Goal: Complete application form

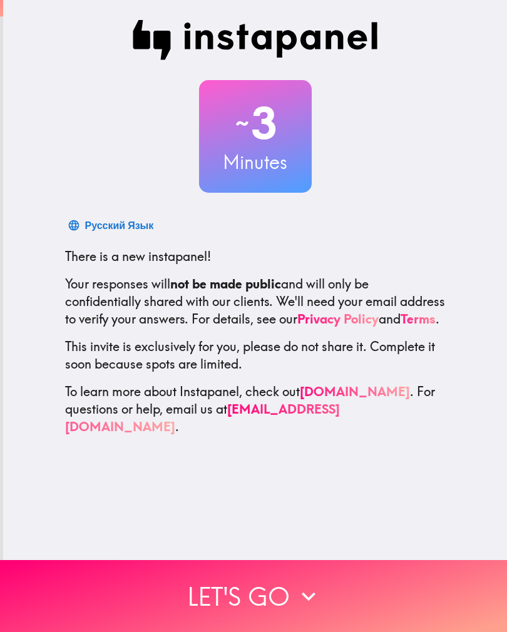
click at [287, 590] on button "Let's go" at bounding box center [253, 596] width 507 height 72
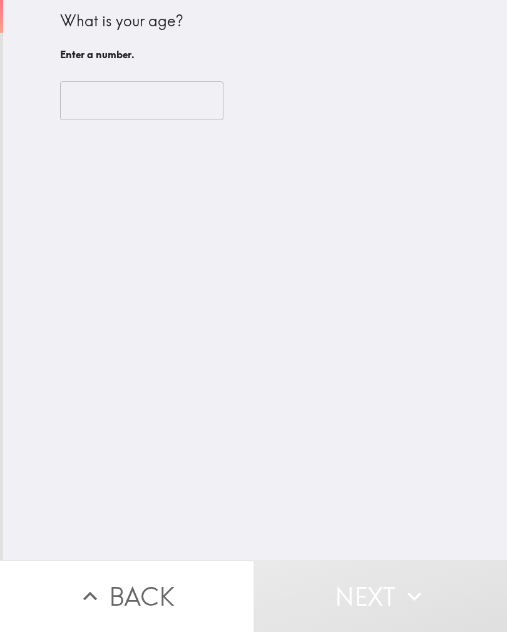
click at [130, 108] on input "number" at bounding box center [141, 100] width 163 height 39
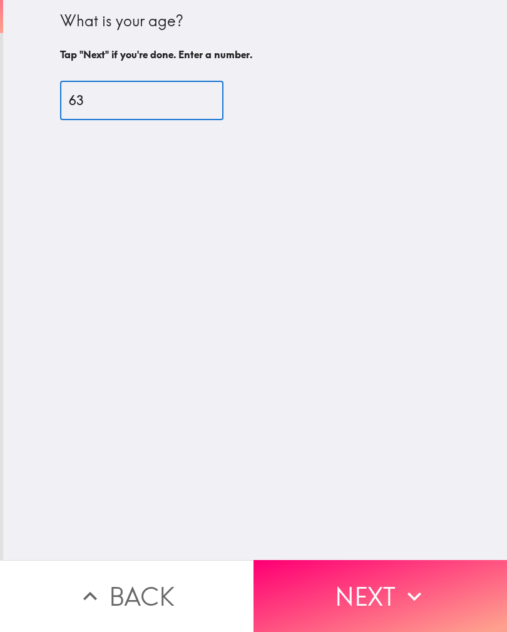
type input "63"
click at [443, 593] on button "Next" at bounding box center [379, 596] width 253 height 72
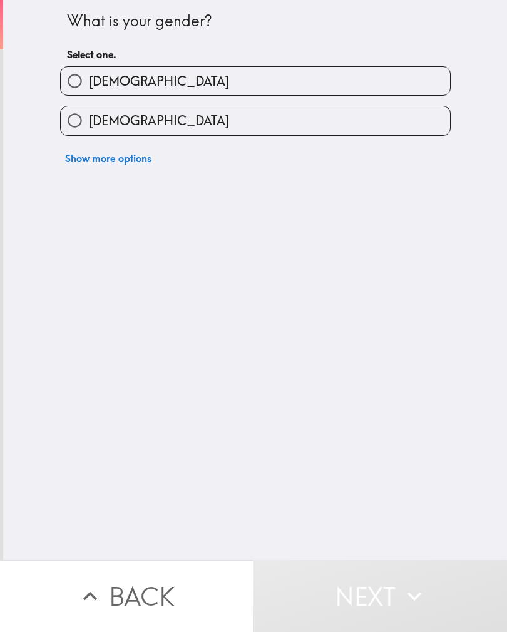
click at [331, 121] on label "[DEMOGRAPHIC_DATA]" at bounding box center [255, 120] width 389 height 28
click at [89, 121] on input "[DEMOGRAPHIC_DATA]" at bounding box center [75, 120] width 28 height 28
radio input "true"
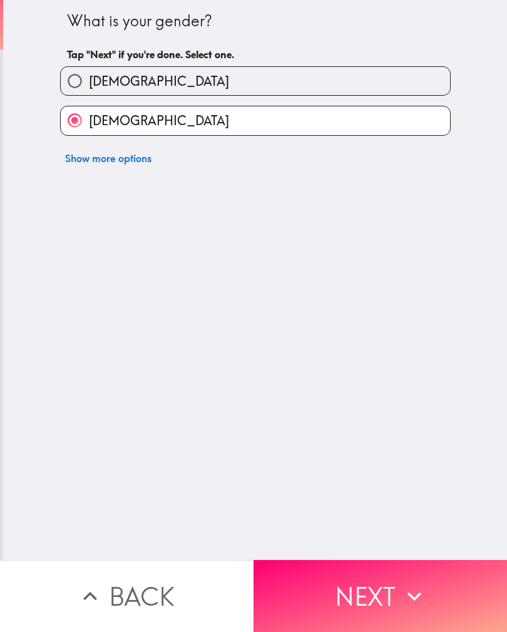
click at [396, 592] on button "Next" at bounding box center [379, 596] width 253 height 72
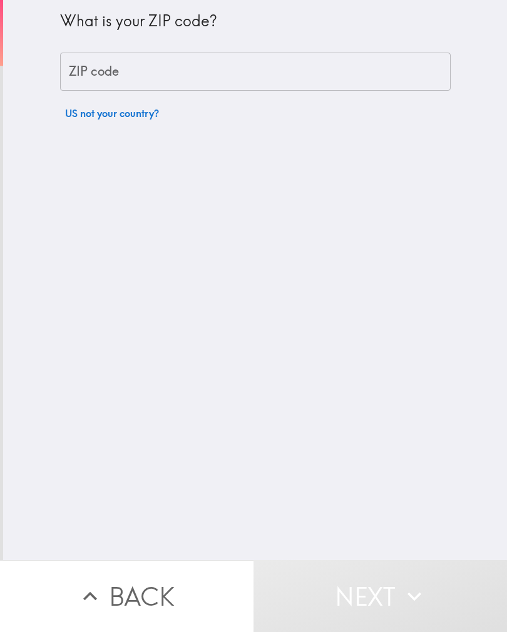
click at [162, 78] on input "ZIP code" at bounding box center [255, 72] width 390 height 39
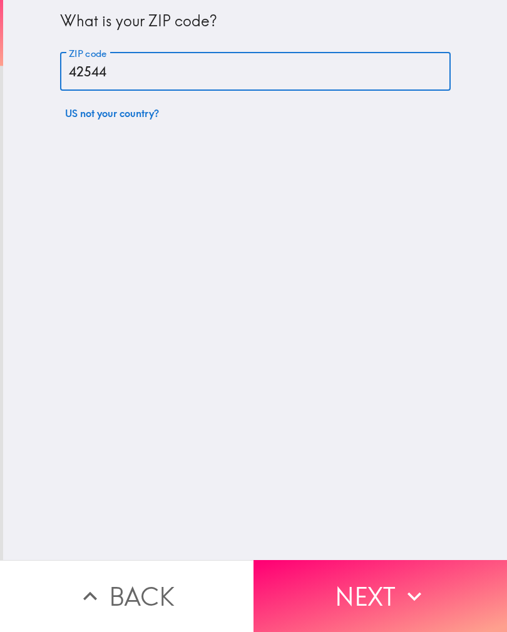
type input "42544"
click at [442, 591] on button "Next" at bounding box center [379, 596] width 253 height 72
